Goal: Navigation & Orientation: Understand site structure

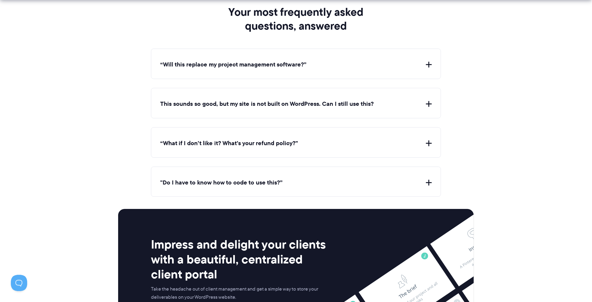
scroll to position [2188, 0]
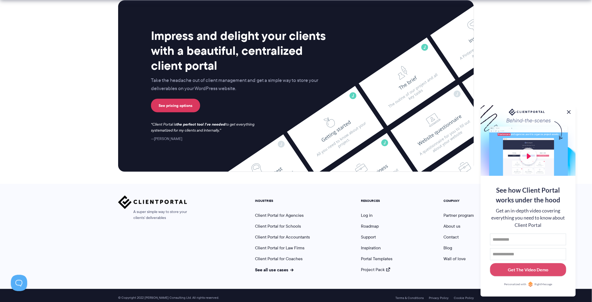
click at [567, 112] on button at bounding box center [568, 112] width 7 height 7
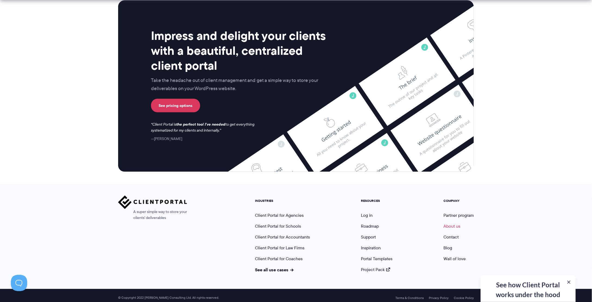
click at [453, 223] on link "About us" at bounding box center [451, 226] width 17 height 6
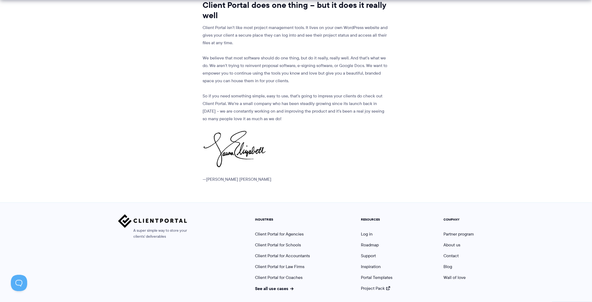
scroll to position [627, 0]
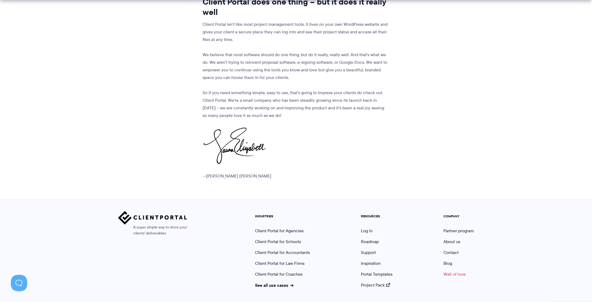
click at [448, 271] on link "Wall of love" at bounding box center [454, 274] width 22 height 6
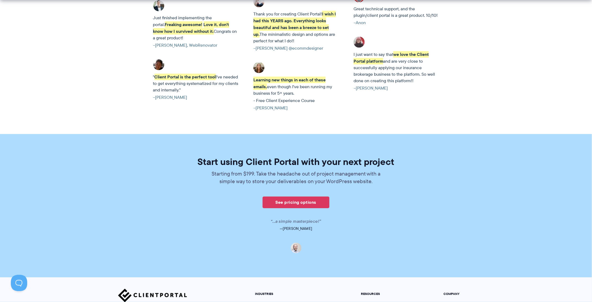
scroll to position [1615, 0]
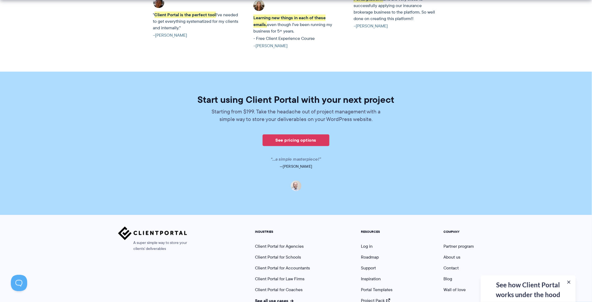
drag, startPoint x: 569, startPoint y: 282, endPoint x: 564, endPoint y: 277, distance: 7.7
click at [569, 282] on button at bounding box center [568, 282] width 5 height 5
click at [455, 254] on link "About us" at bounding box center [451, 257] width 17 height 6
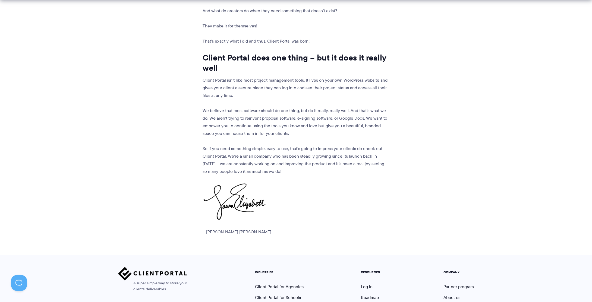
scroll to position [627, 0]
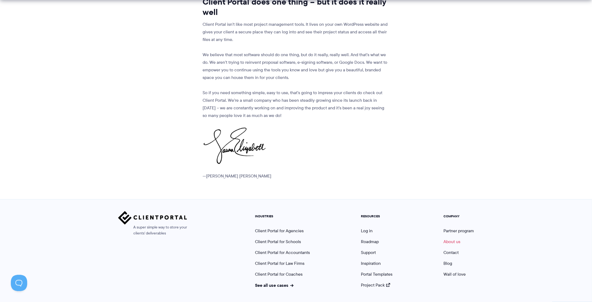
click at [445, 239] on link "About us" at bounding box center [451, 242] width 17 height 6
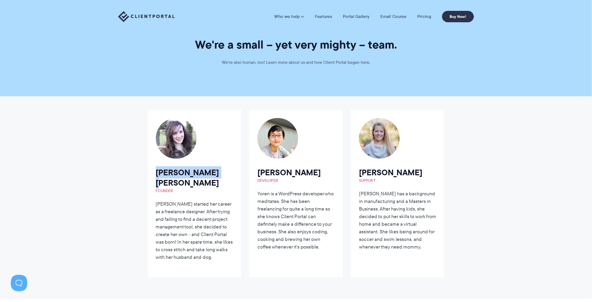
drag, startPoint x: 212, startPoint y: 172, endPoint x: 154, endPoint y: 172, distance: 58.6
click at [154, 172] on article "Laura Elizabeth Founder Laura started her career as a freelance designer. After…" at bounding box center [194, 193] width 93 height 167
click at [298, 183] on span "Developer" at bounding box center [295, 180] width 77 height 5
